Goal: Task Accomplishment & Management: Manage account settings

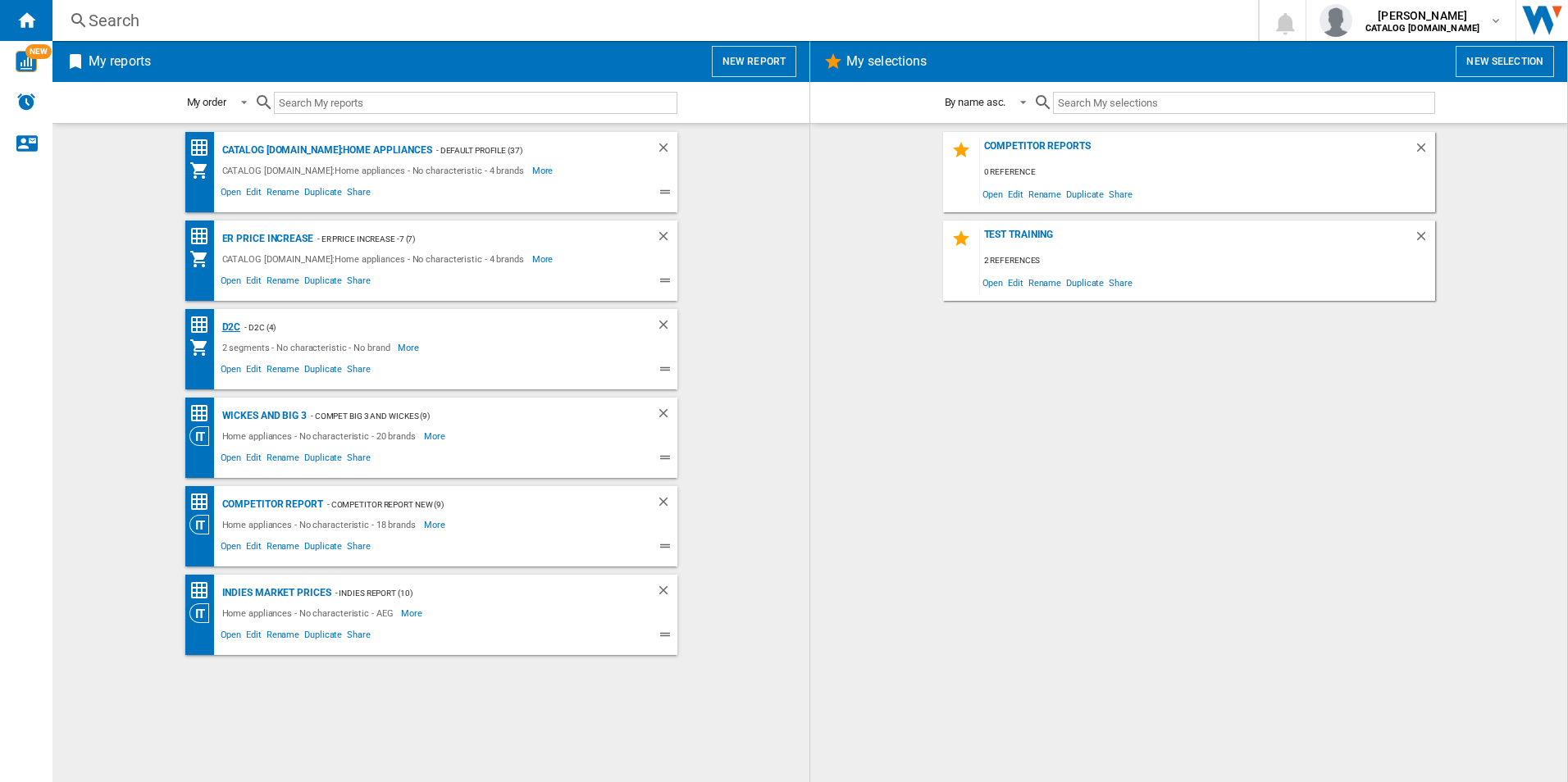
click at [235, 327] on div "D2C" at bounding box center [229, 327] width 23 height 20
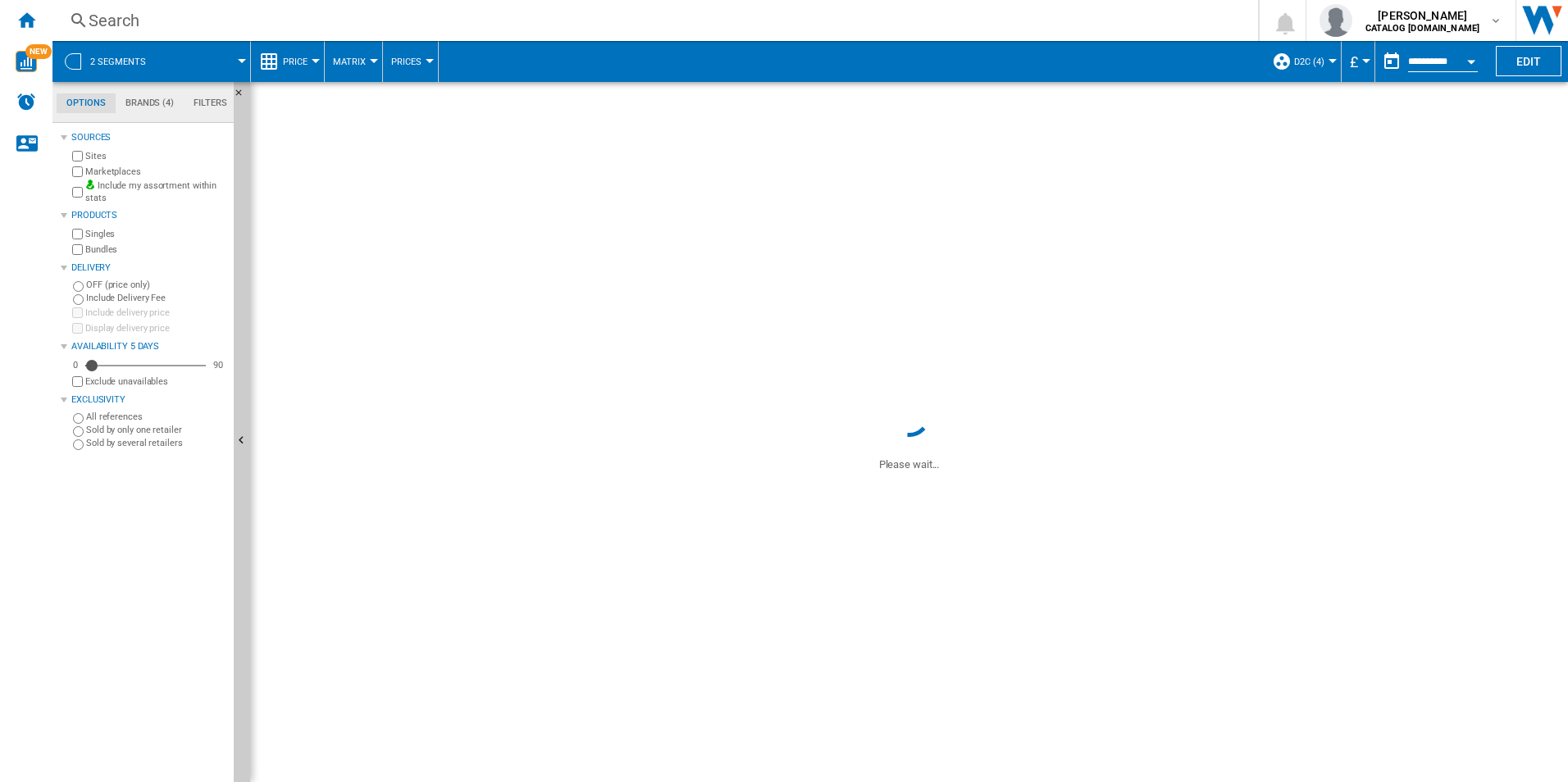
click at [1328, 57] on button "D2C (4)" at bounding box center [1313, 61] width 38 height 41
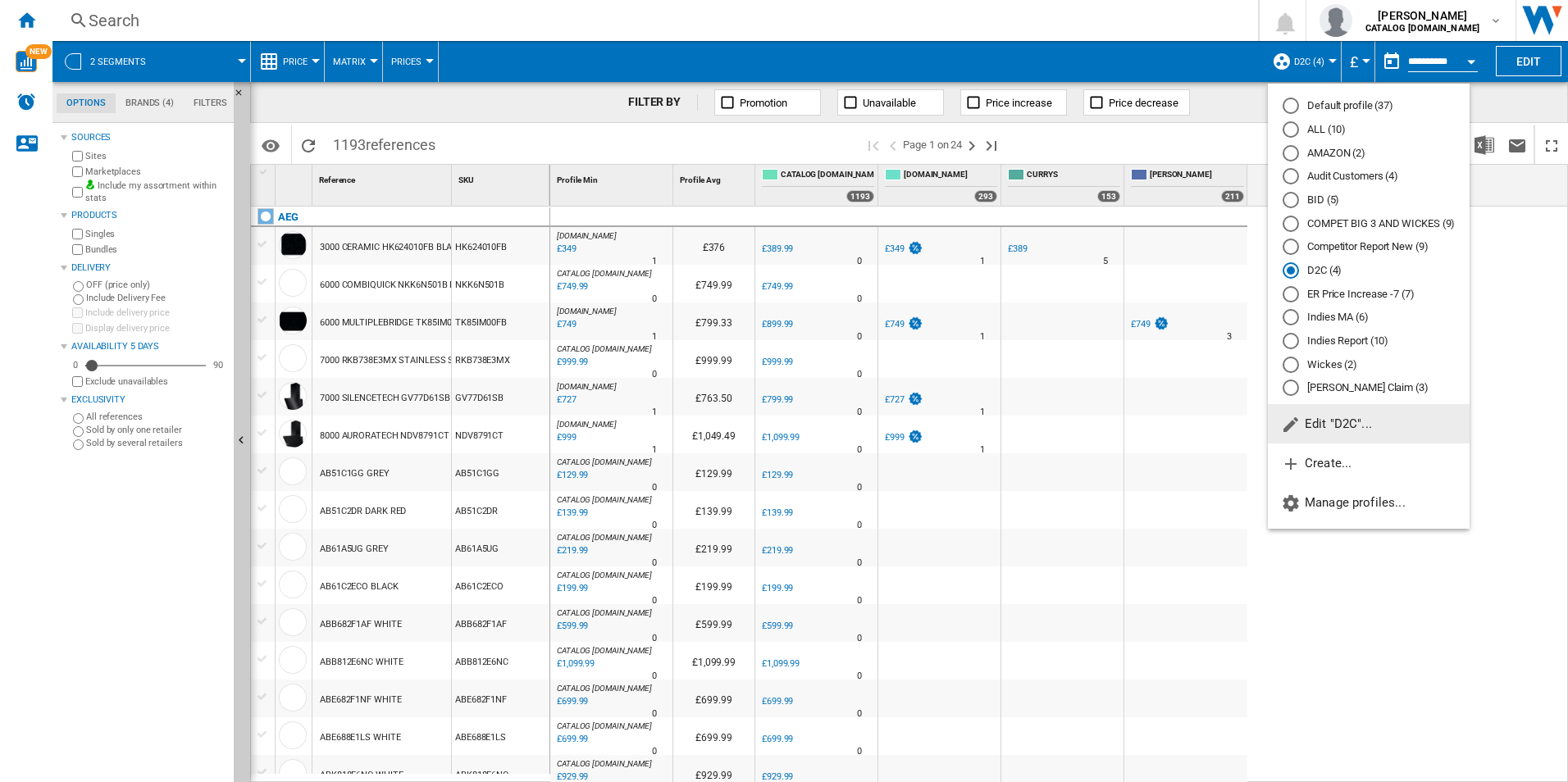
click at [1319, 425] on span "Edit "D2C"..." at bounding box center [1326, 423] width 91 height 14
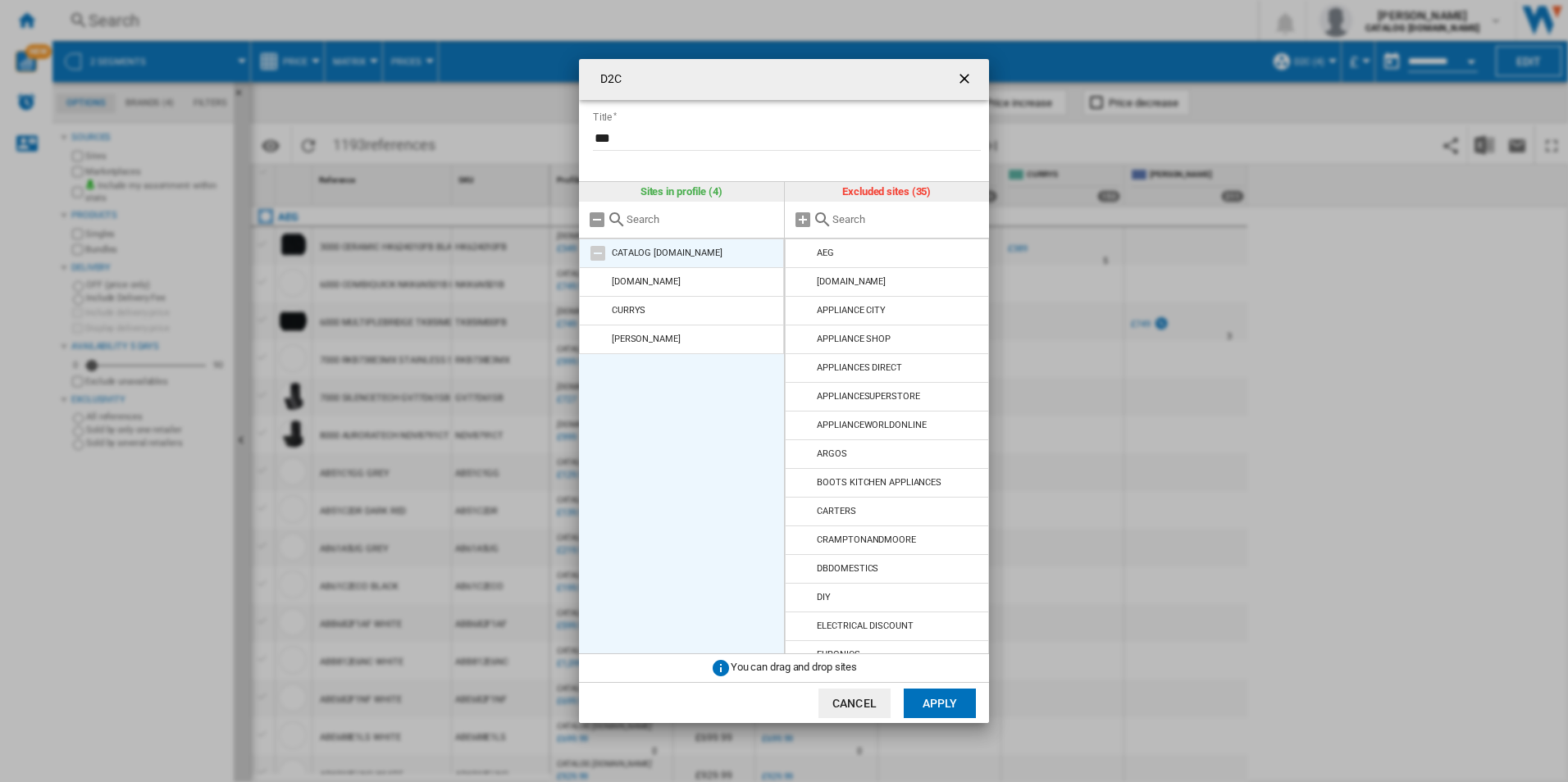
click at [601, 251] on md-icon at bounding box center [597, 253] width 20 height 20
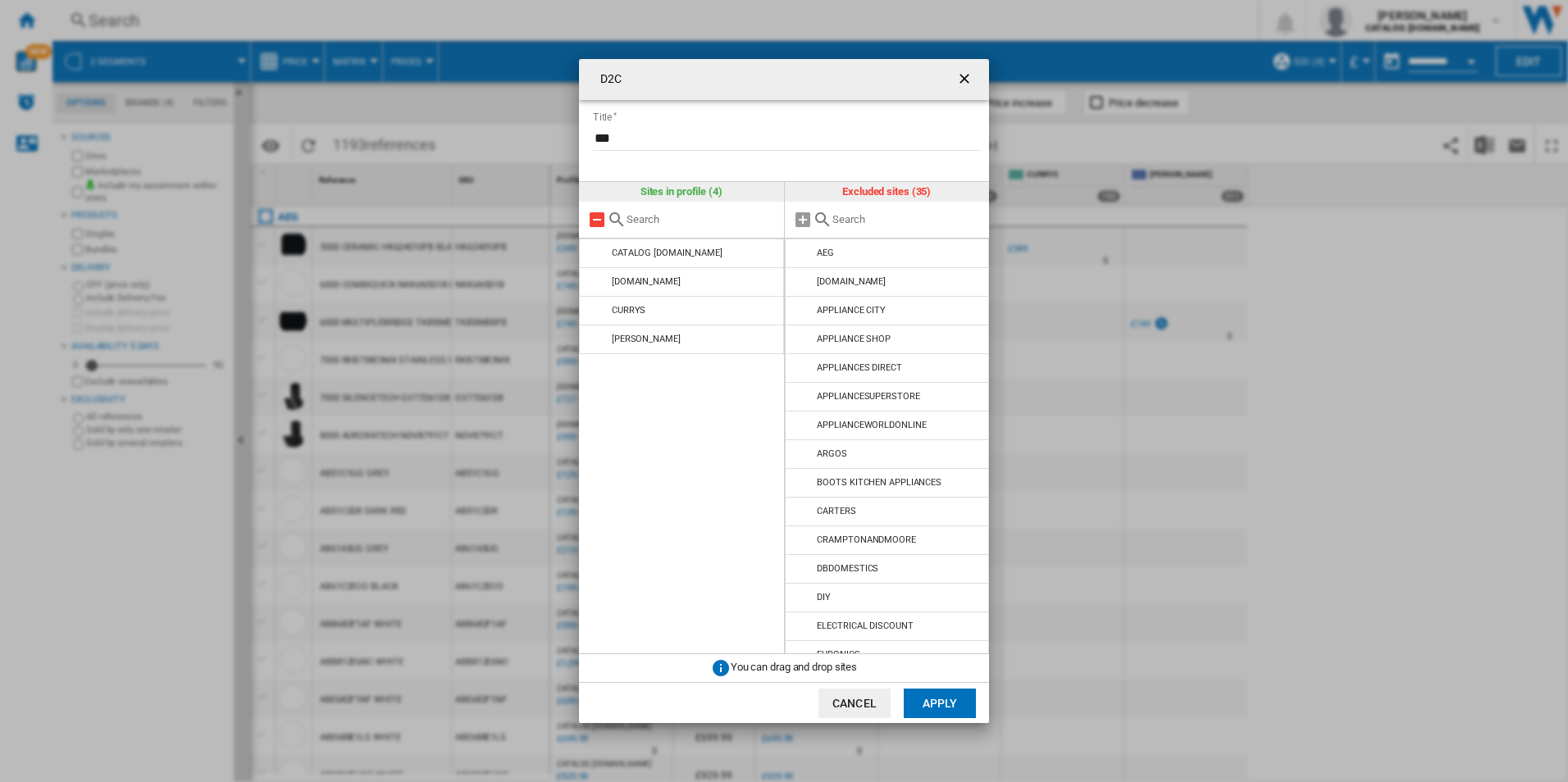
click at [599, 221] on md-icon at bounding box center [596, 219] width 20 height 20
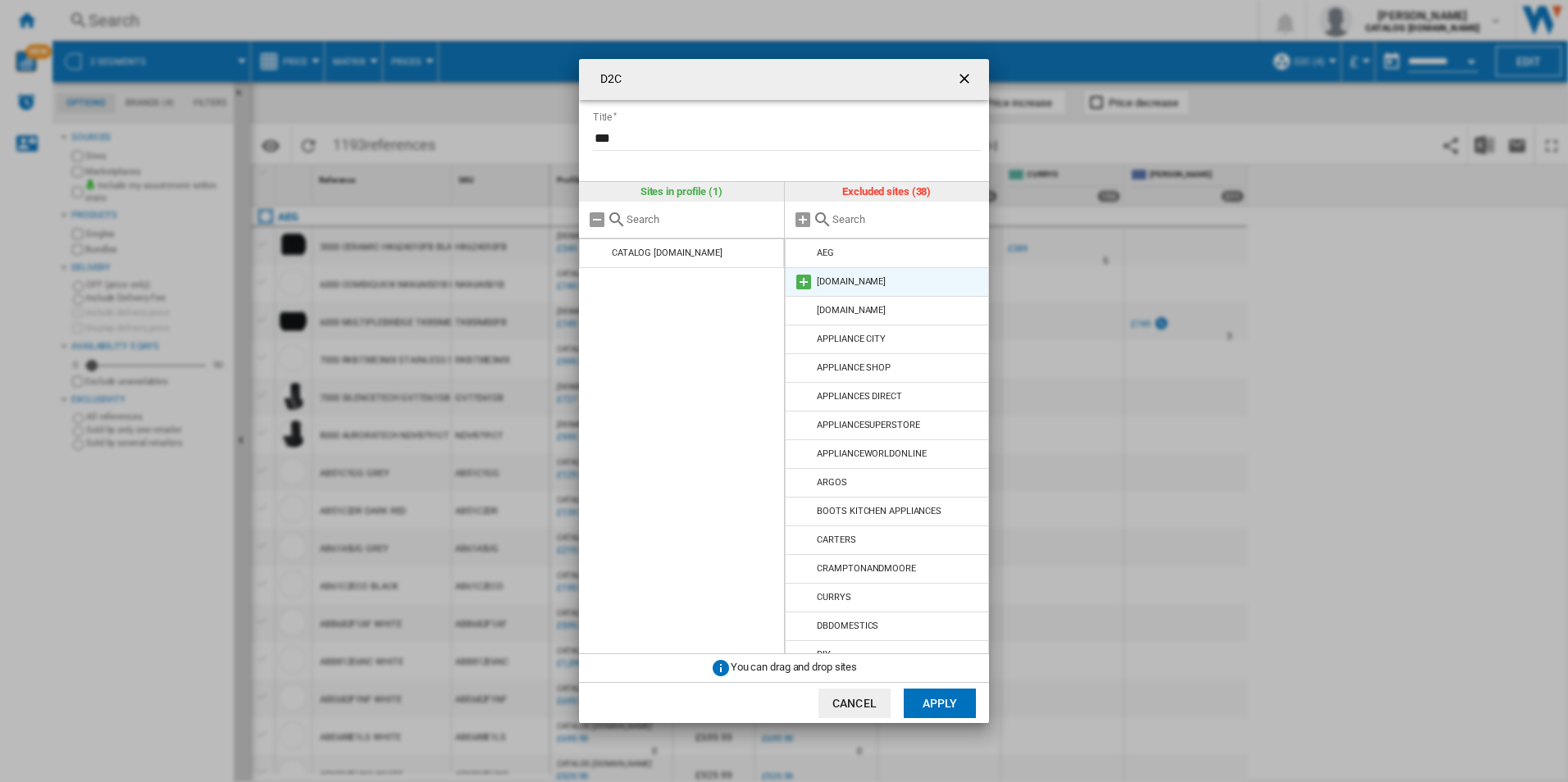
click at [807, 282] on md-icon at bounding box center [804, 282] width 20 height 20
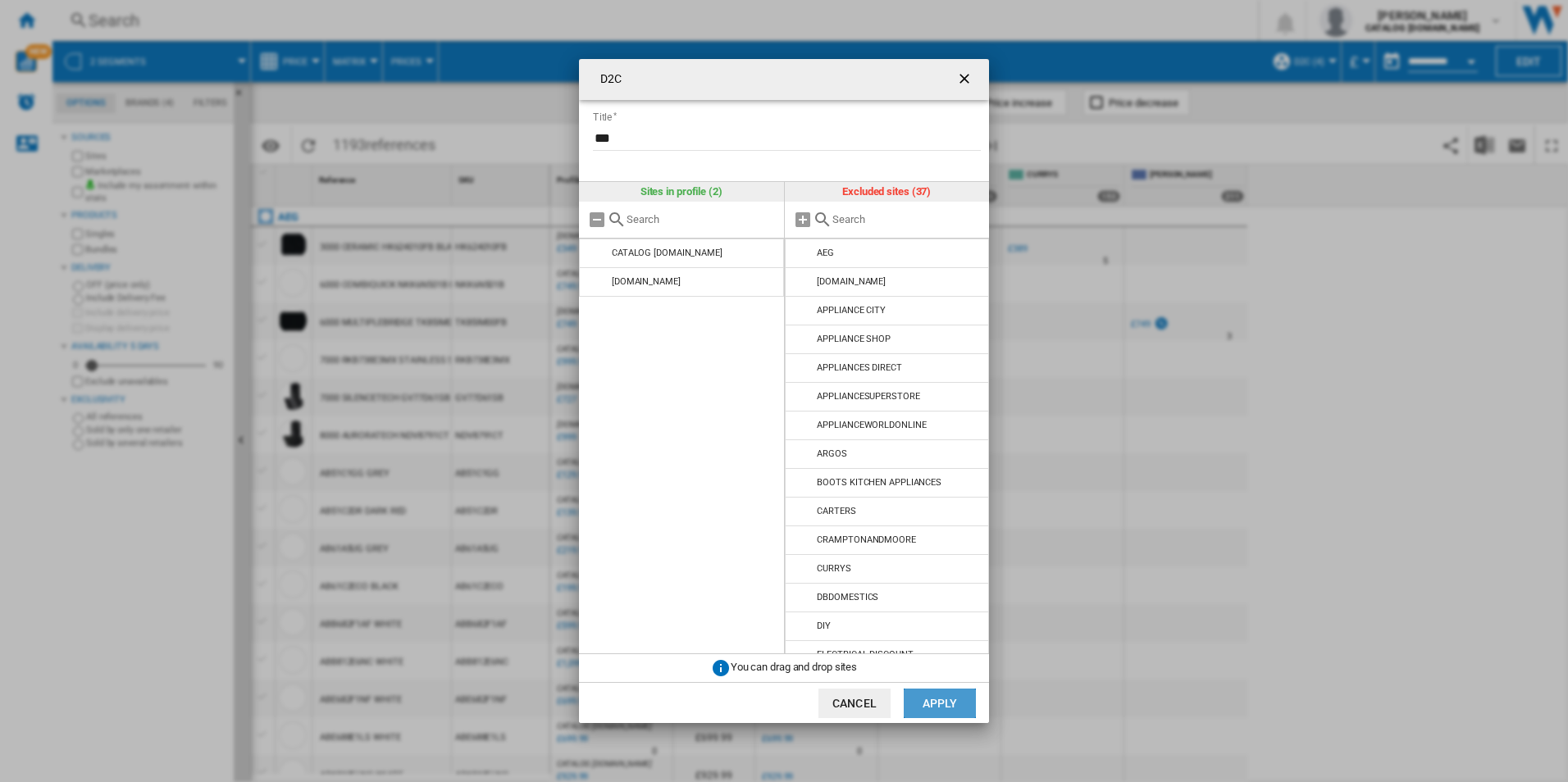
click at [932, 698] on button "Apply" at bounding box center [939, 703] width 72 height 30
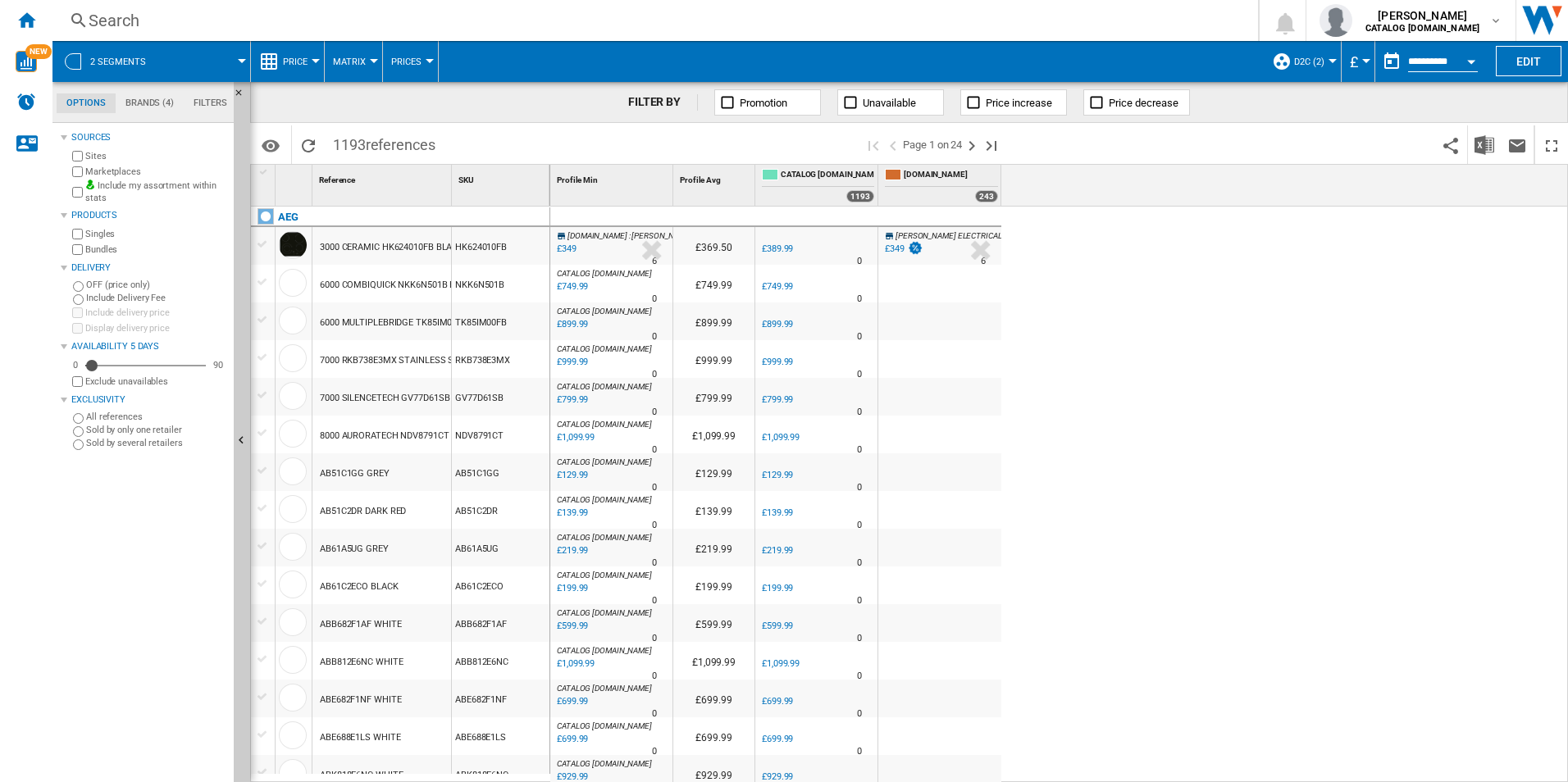
click at [1323, 57] on button "D2C (2)" at bounding box center [1313, 61] width 38 height 41
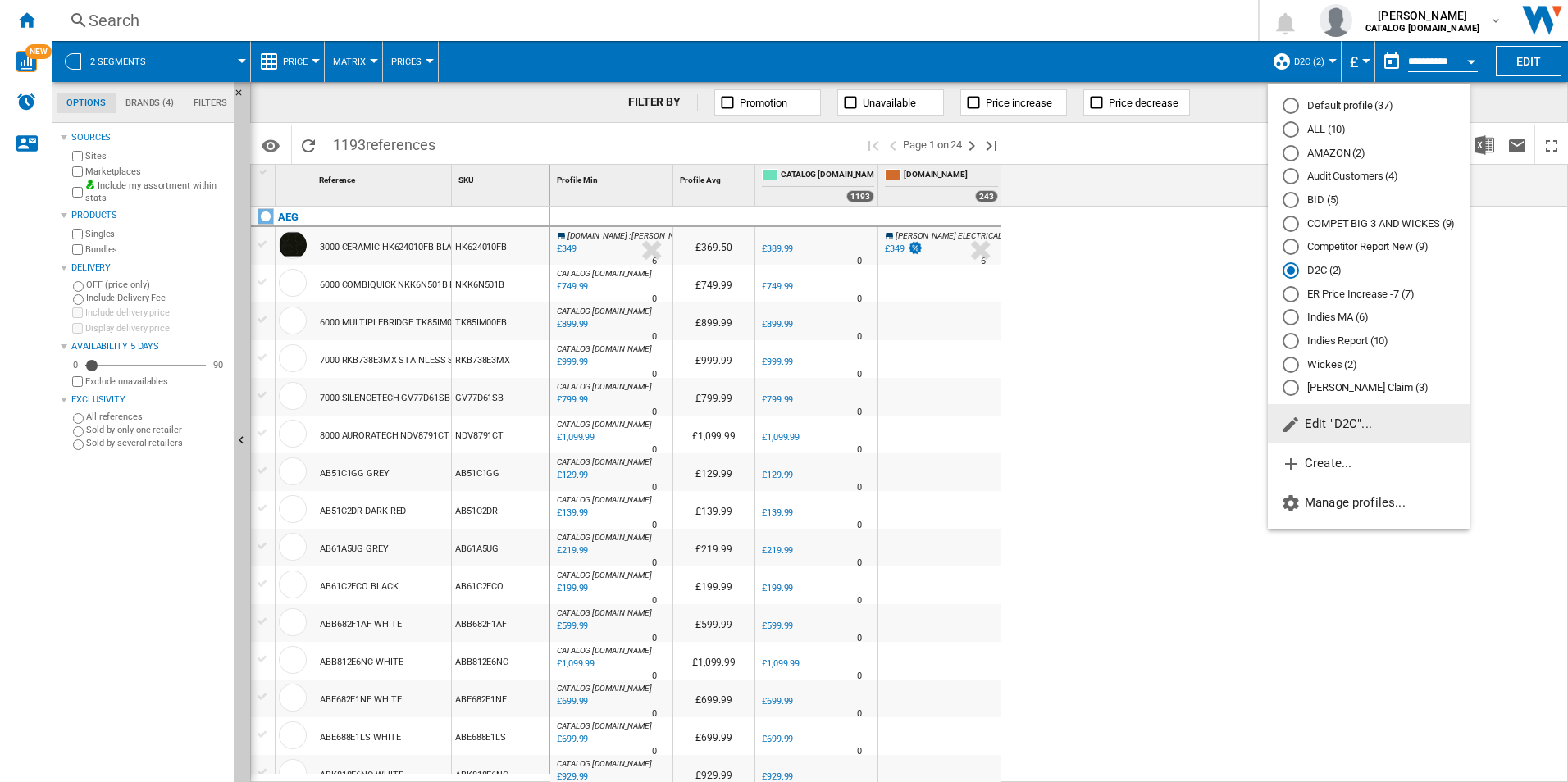
click at [1320, 419] on span "Edit "D2C"..." at bounding box center [1326, 423] width 91 height 14
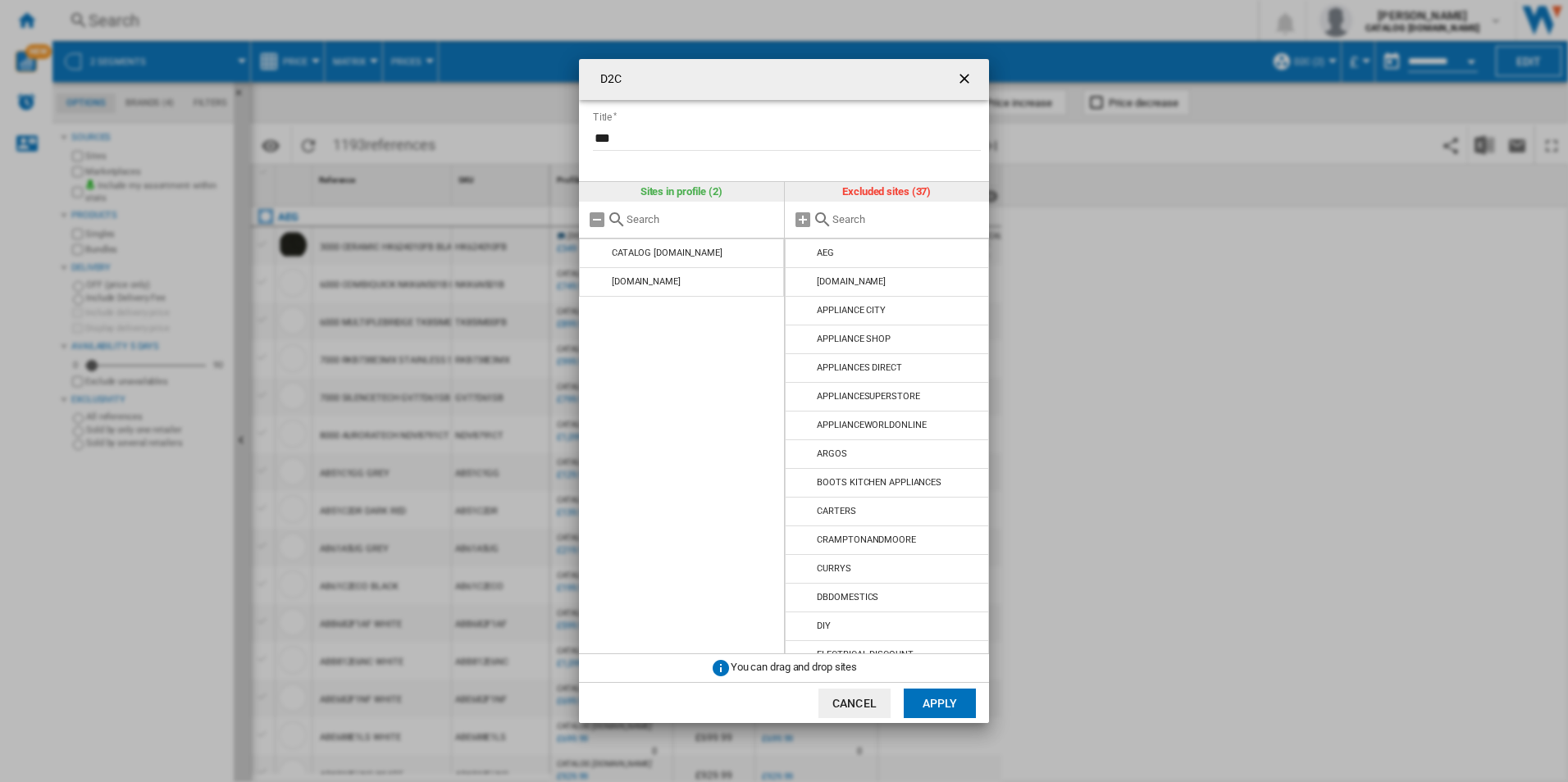
click at [861, 217] on input "D2C Title ..." at bounding box center [907, 219] width 149 height 12
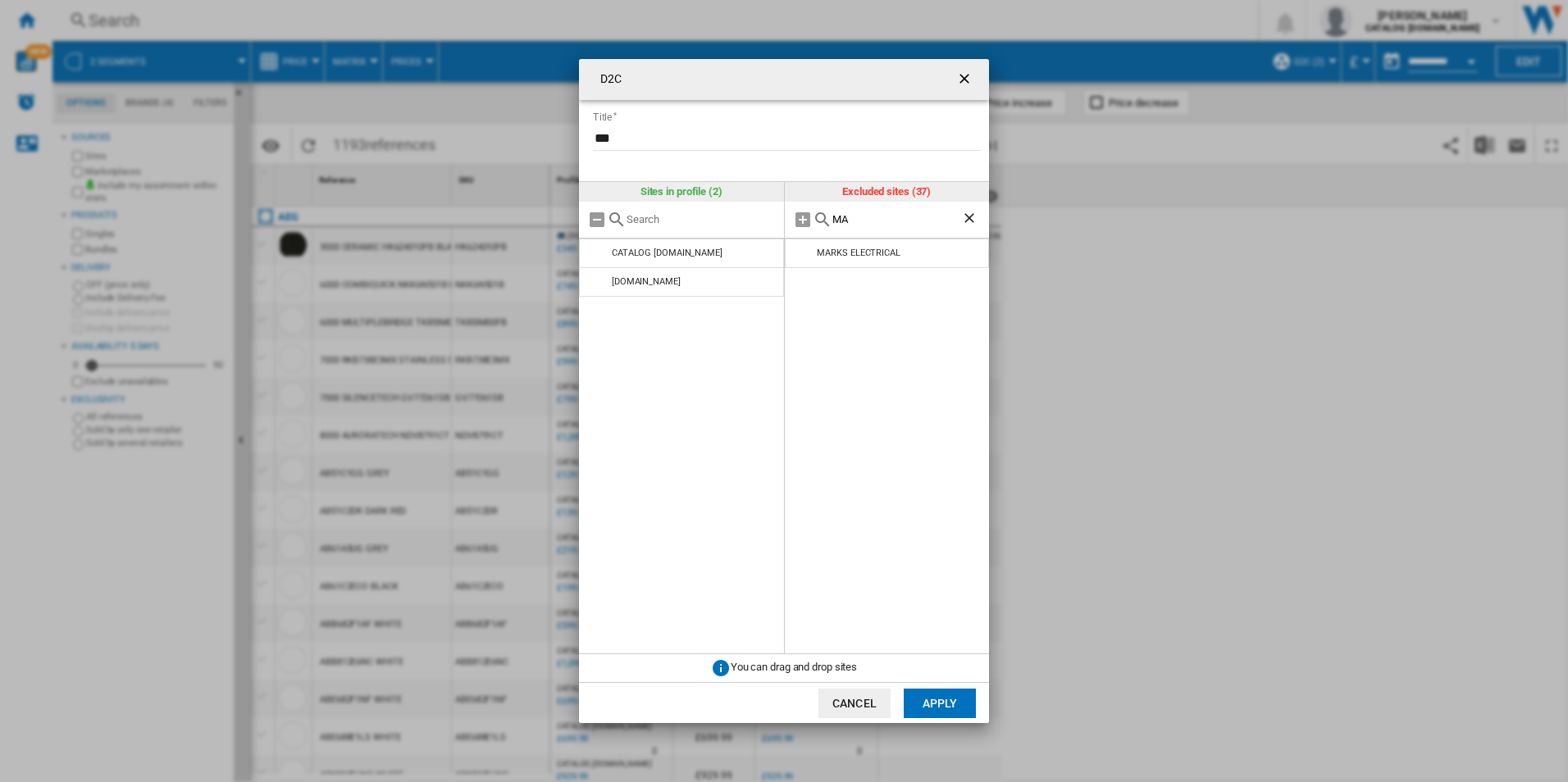
type input "M"
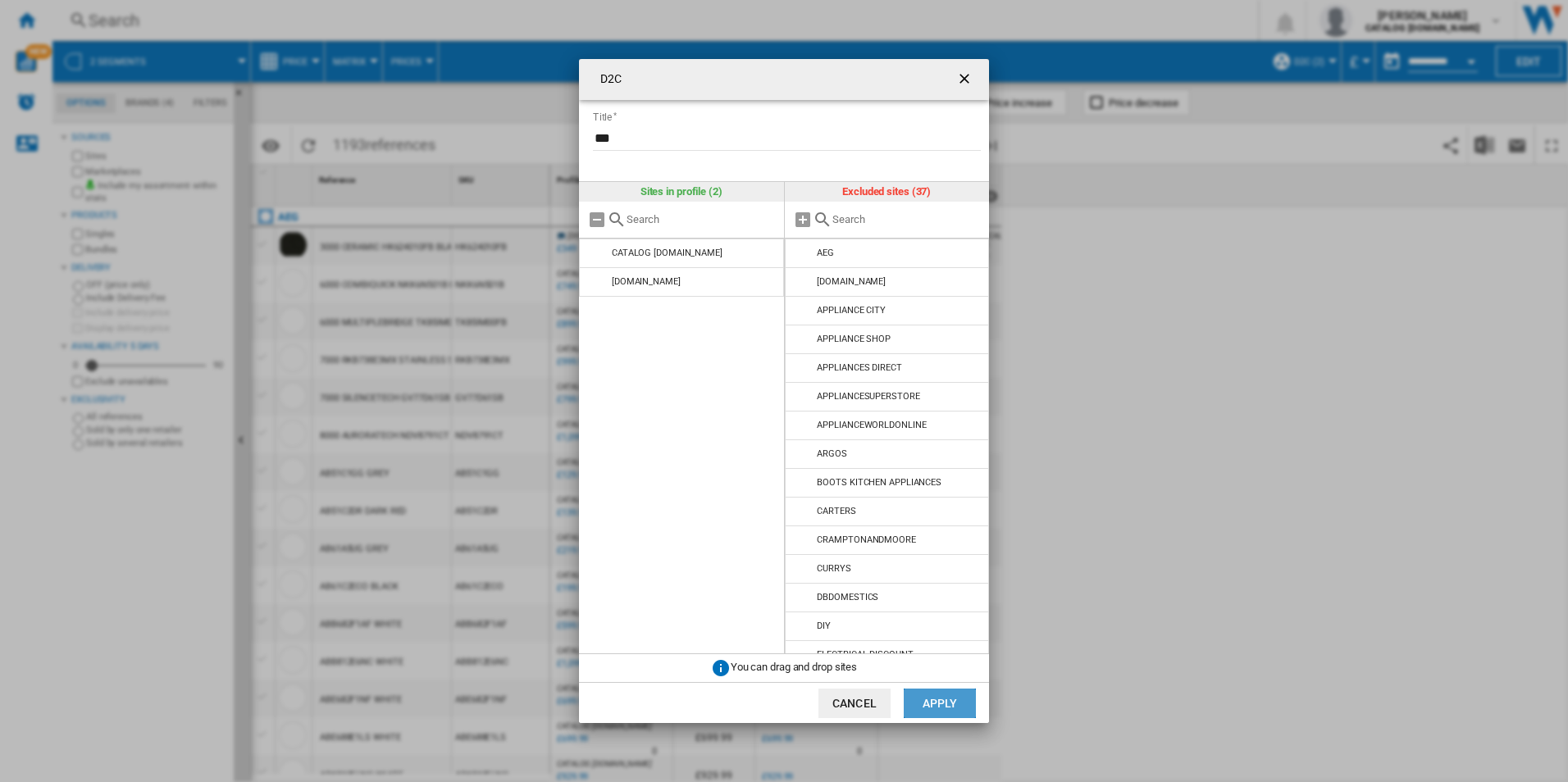
click at [936, 707] on button "Apply" at bounding box center [939, 703] width 72 height 30
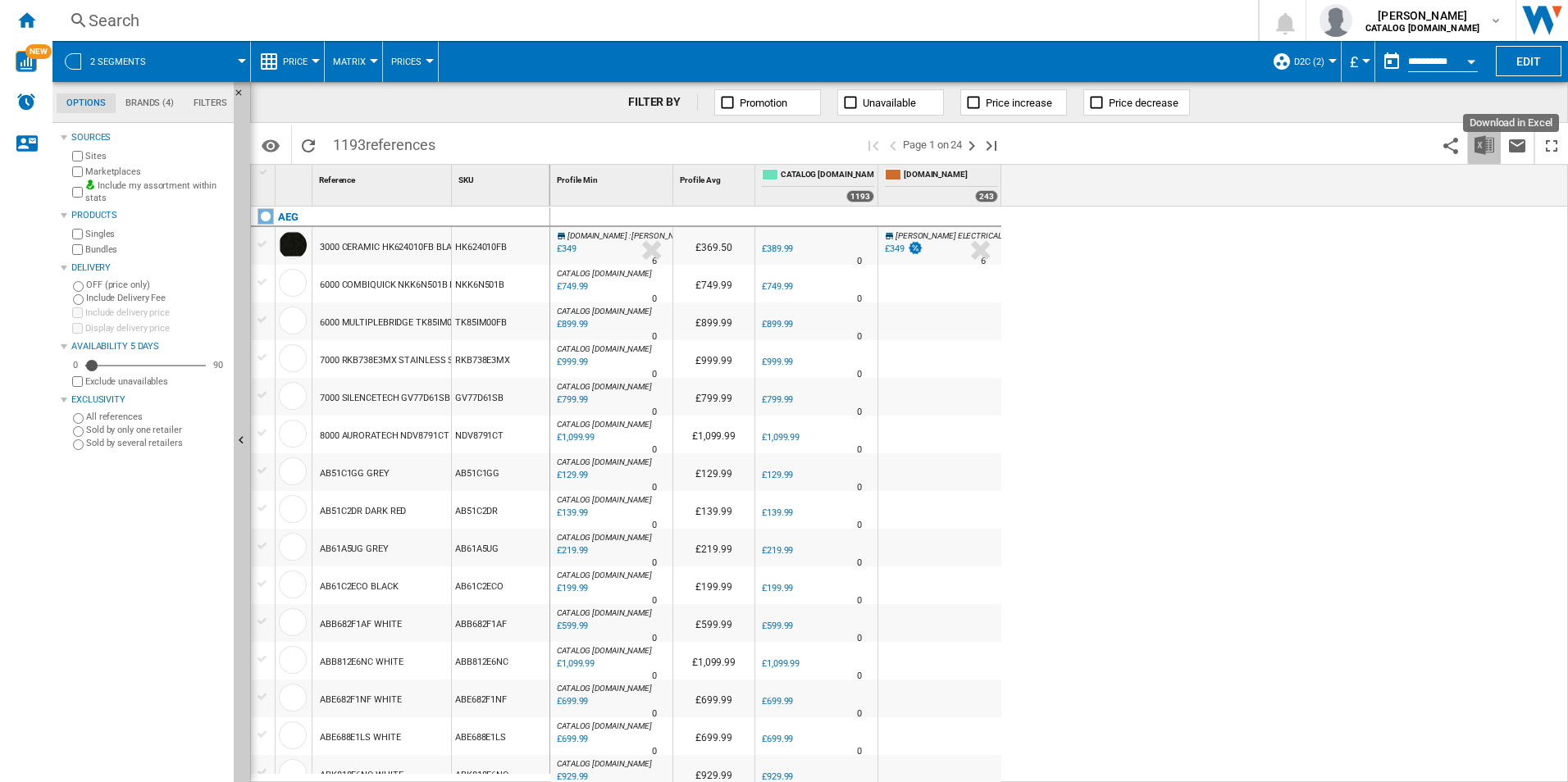
click at [1479, 140] on img "Download in Excel" at bounding box center [1484, 144] width 20 height 20
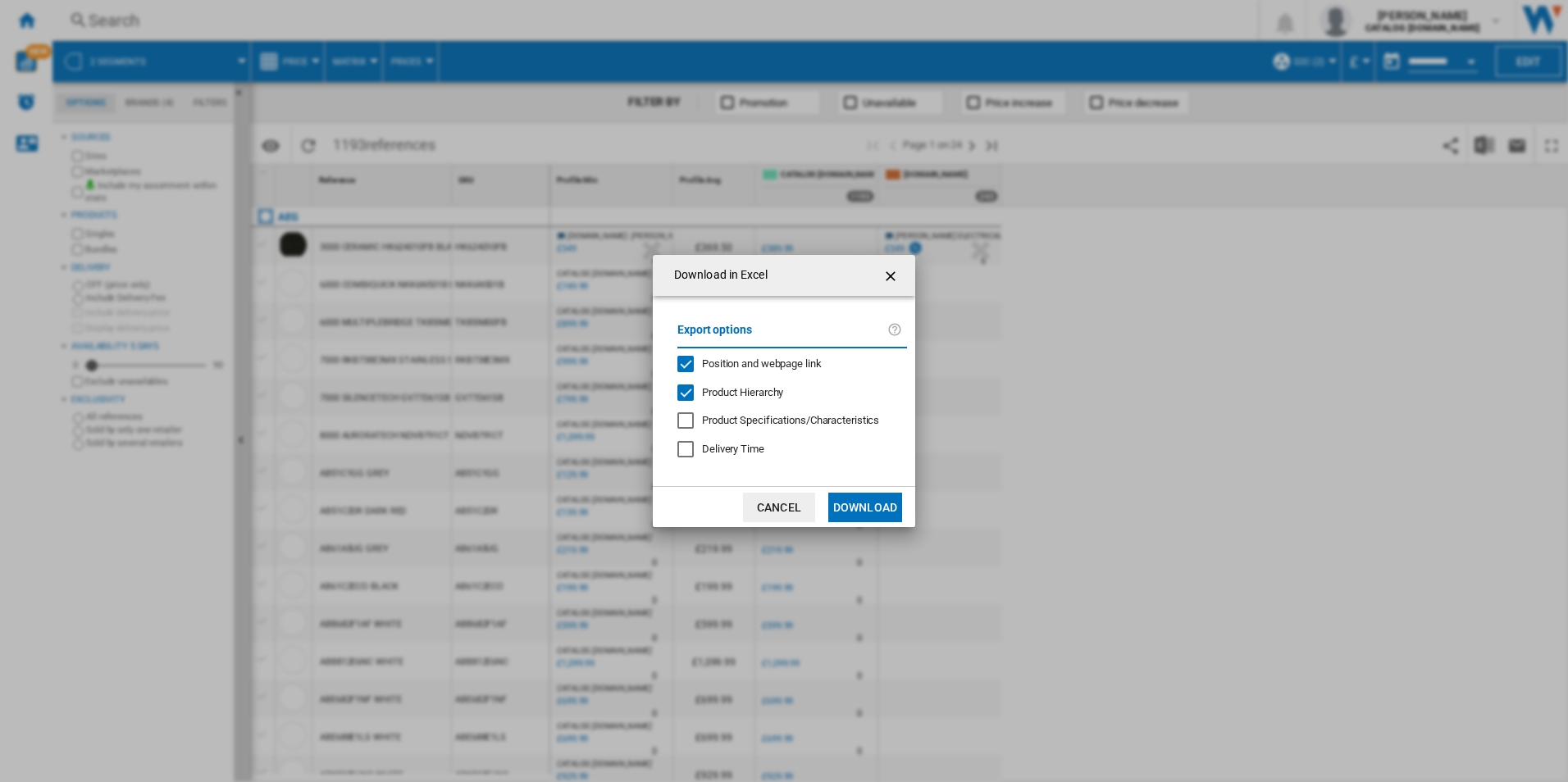
click at [792, 369] on span "Position and webpage link" at bounding box center [761, 363] width 120 height 12
click at [754, 402] on div "Export options Position and webpage link Product Hierarchy Product Specificatio…" at bounding box center [792, 391] width 246 height 159
click at [755, 396] on span "Product Hierarchy" at bounding box center [742, 392] width 81 height 12
click at [854, 497] on button "Download" at bounding box center [865, 507] width 74 height 30
